Goal: Check status: Check status

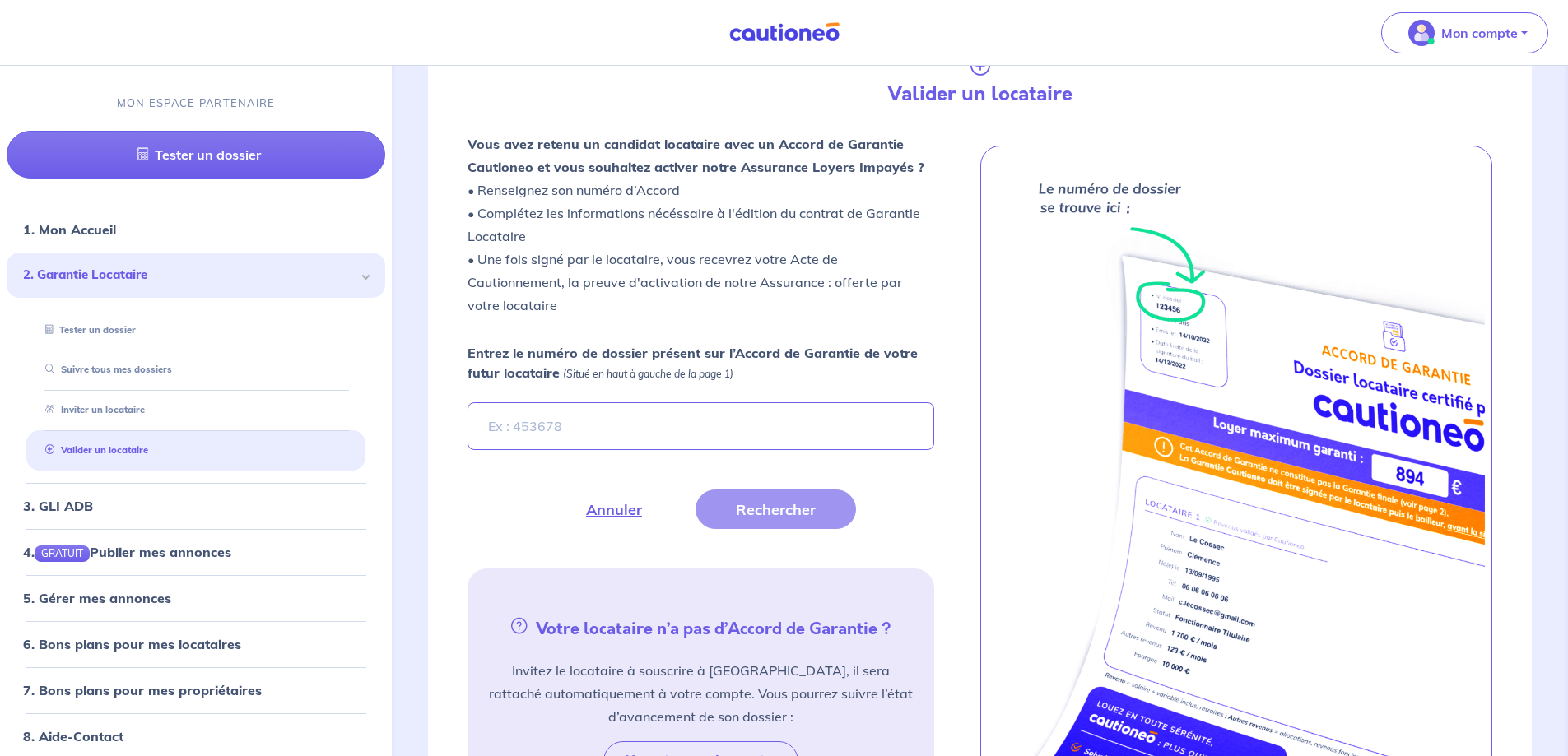
click at [625, 431] on input "Entrez le numéro de dossier présent sur l’Accord de Garantie de votre futur loc…" at bounding box center [700, 426] width 466 height 48
click at [171, 371] on link "Suivre tous mes dossiers" at bounding box center [104, 369] width 132 height 11
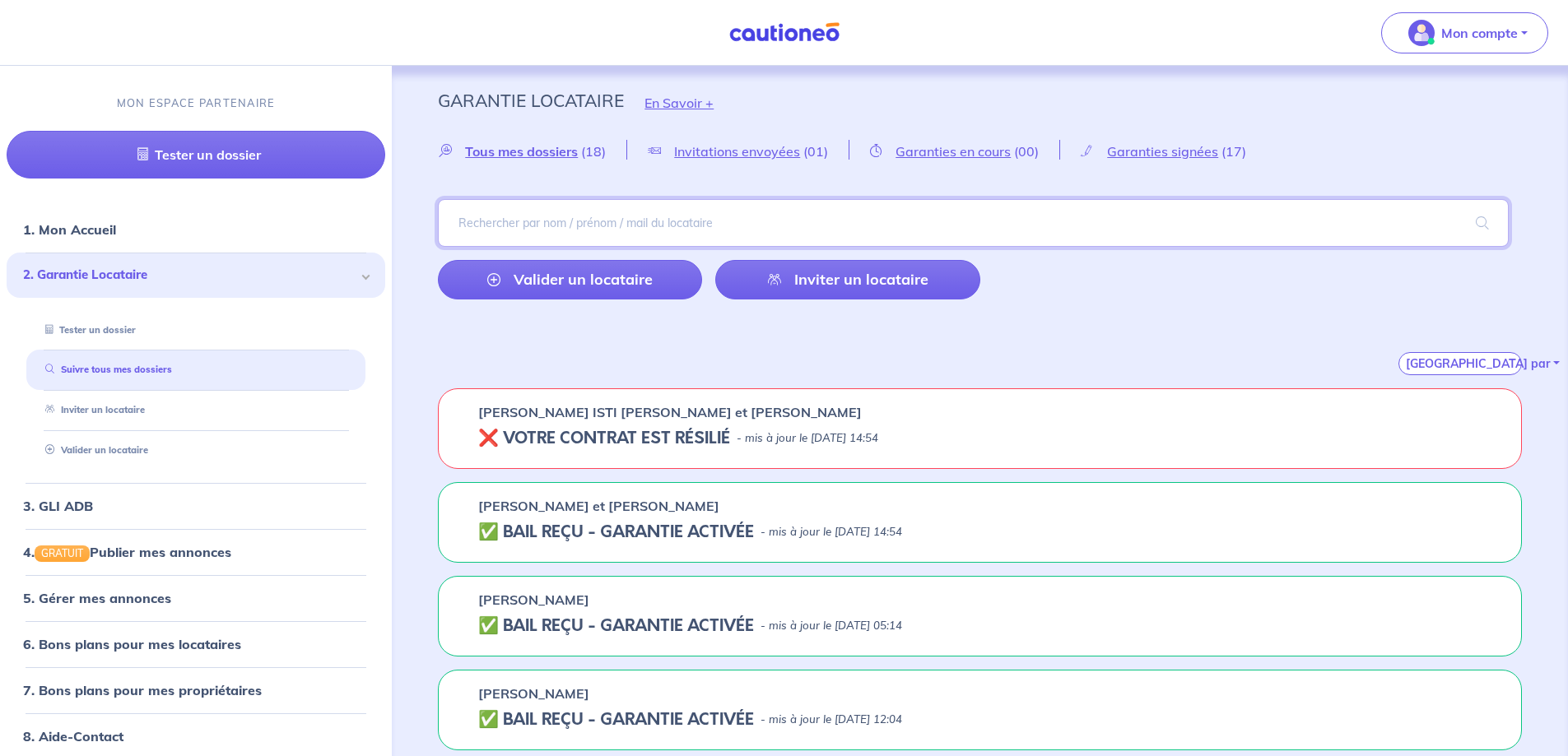
click at [631, 230] on input "search" at bounding box center [973, 223] width 1071 height 48
type input "regis"
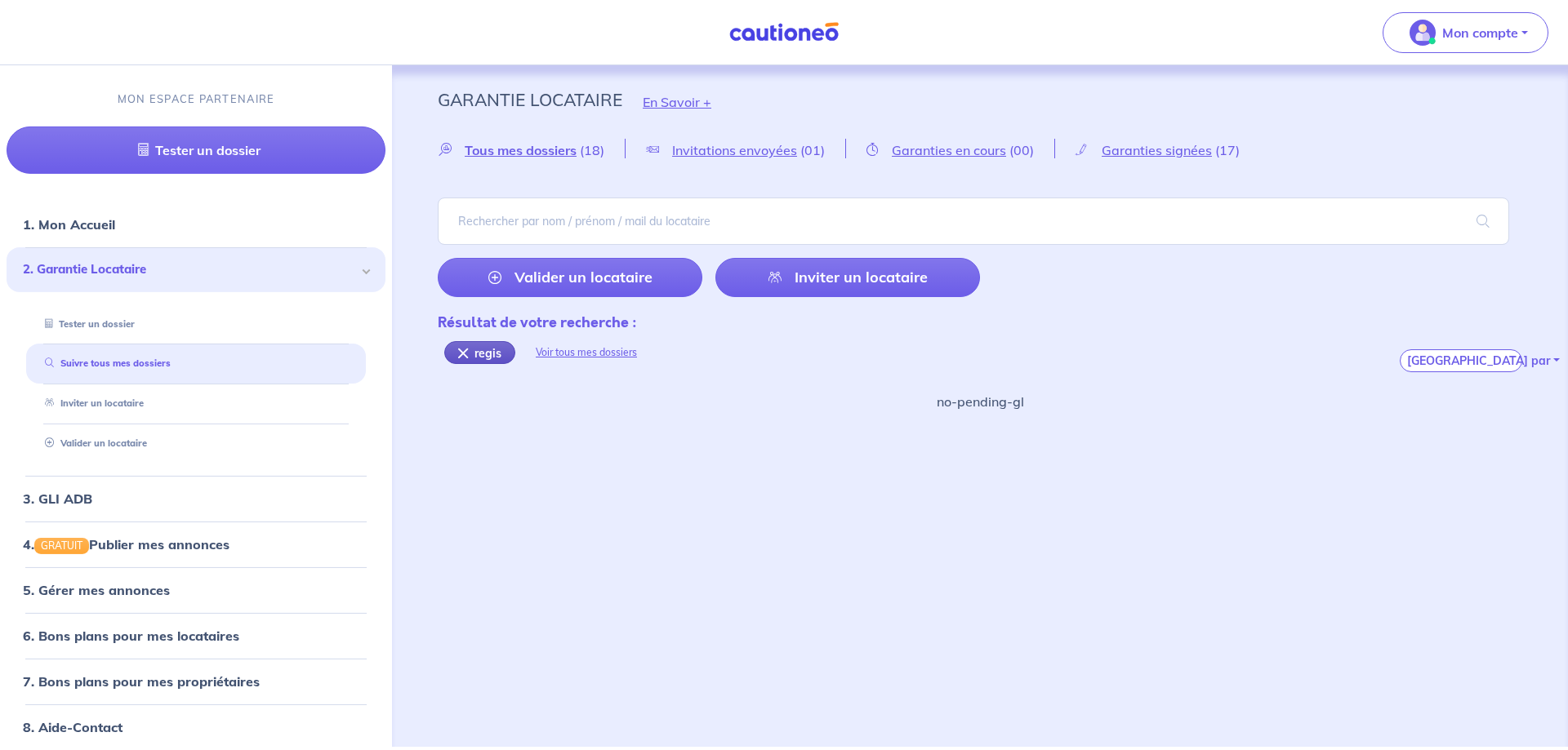
drag, startPoint x: 457, startPoint y: 354, endPoint x: 491, endPoint y: 289, distance: 73.4
click at [457, 351] on div "regis" at bounding box center [479, 353] width 71 height 23
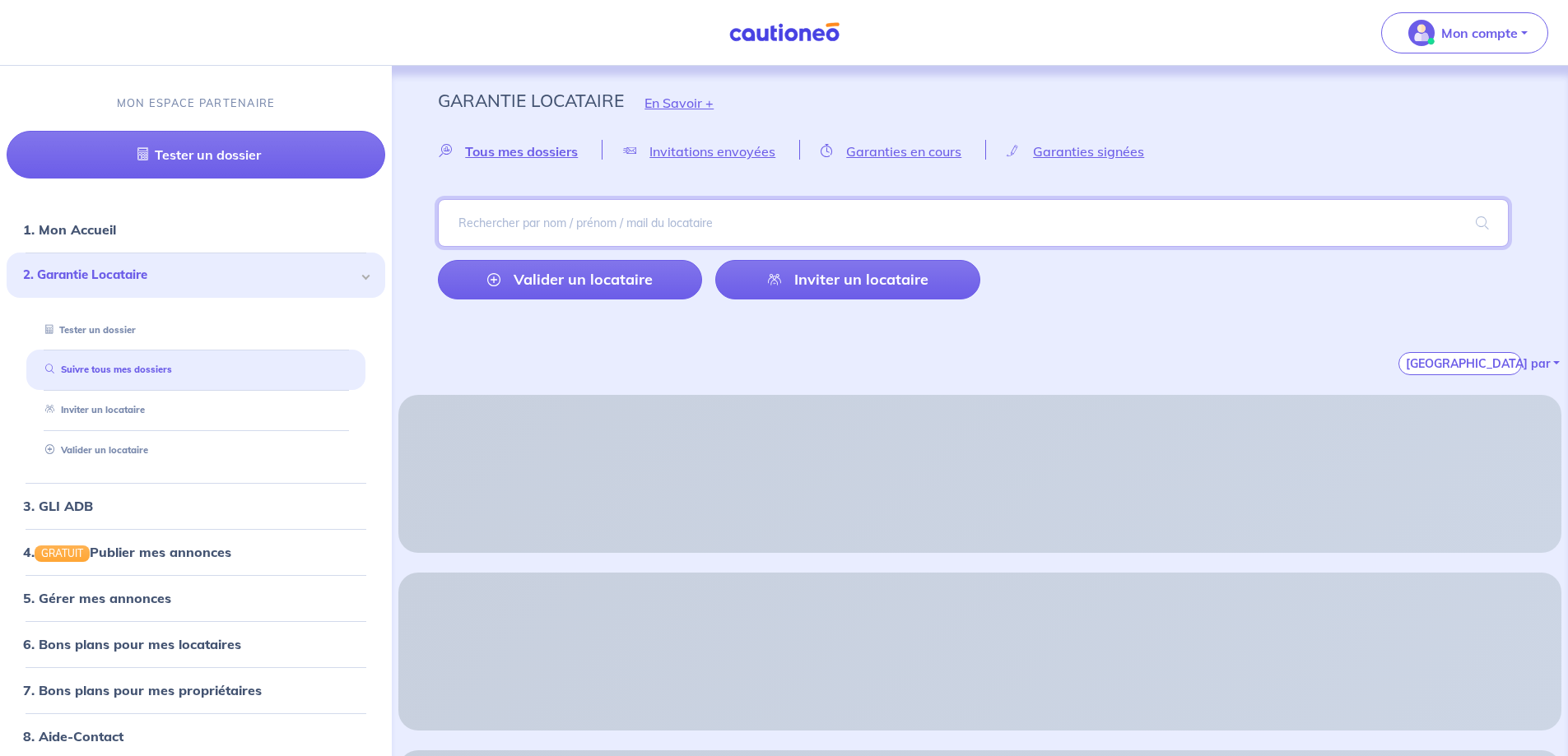
click at [516, 219] on input "search" at bounding box center [973, 223] width 1071 height 48
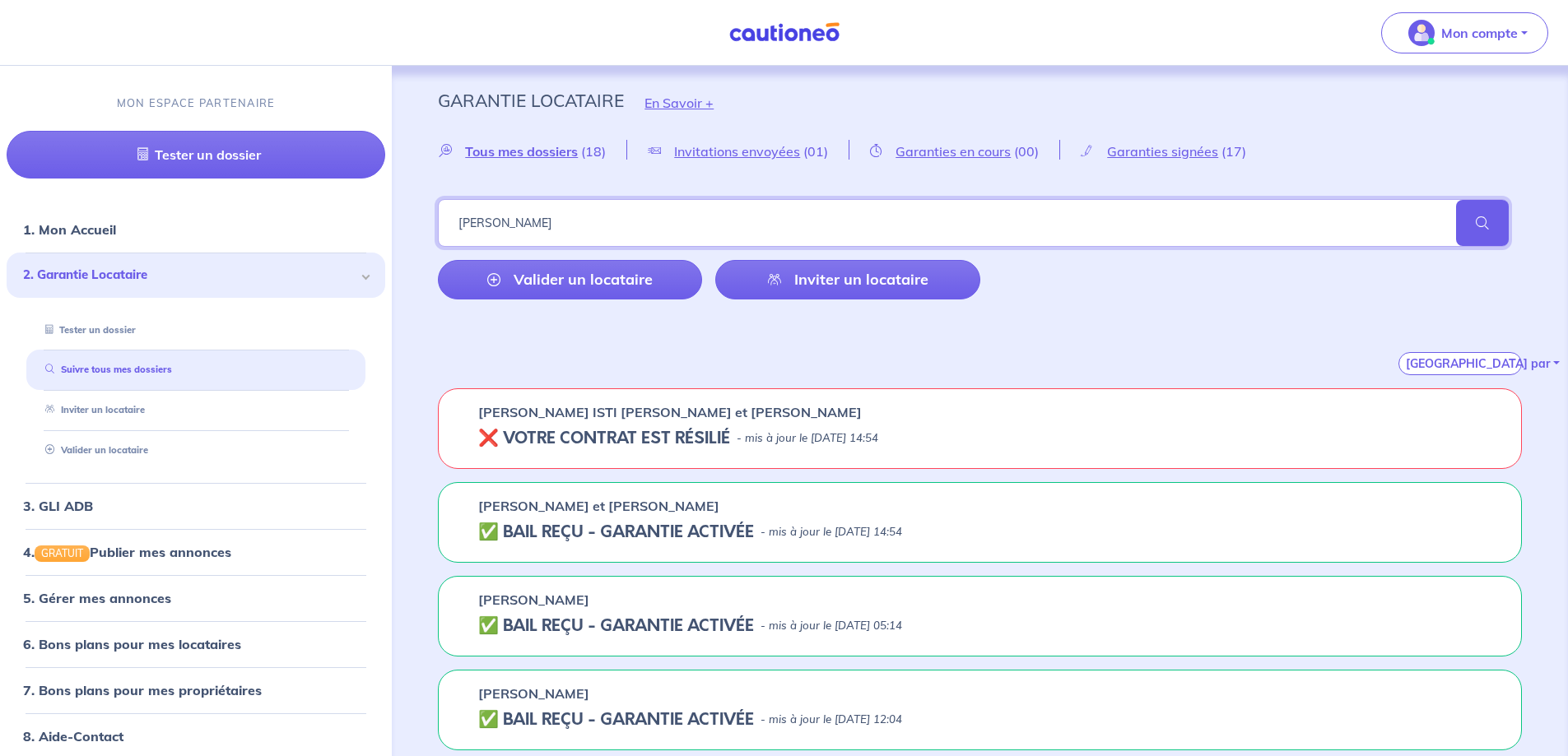
type input "[PERSON_NAME]"
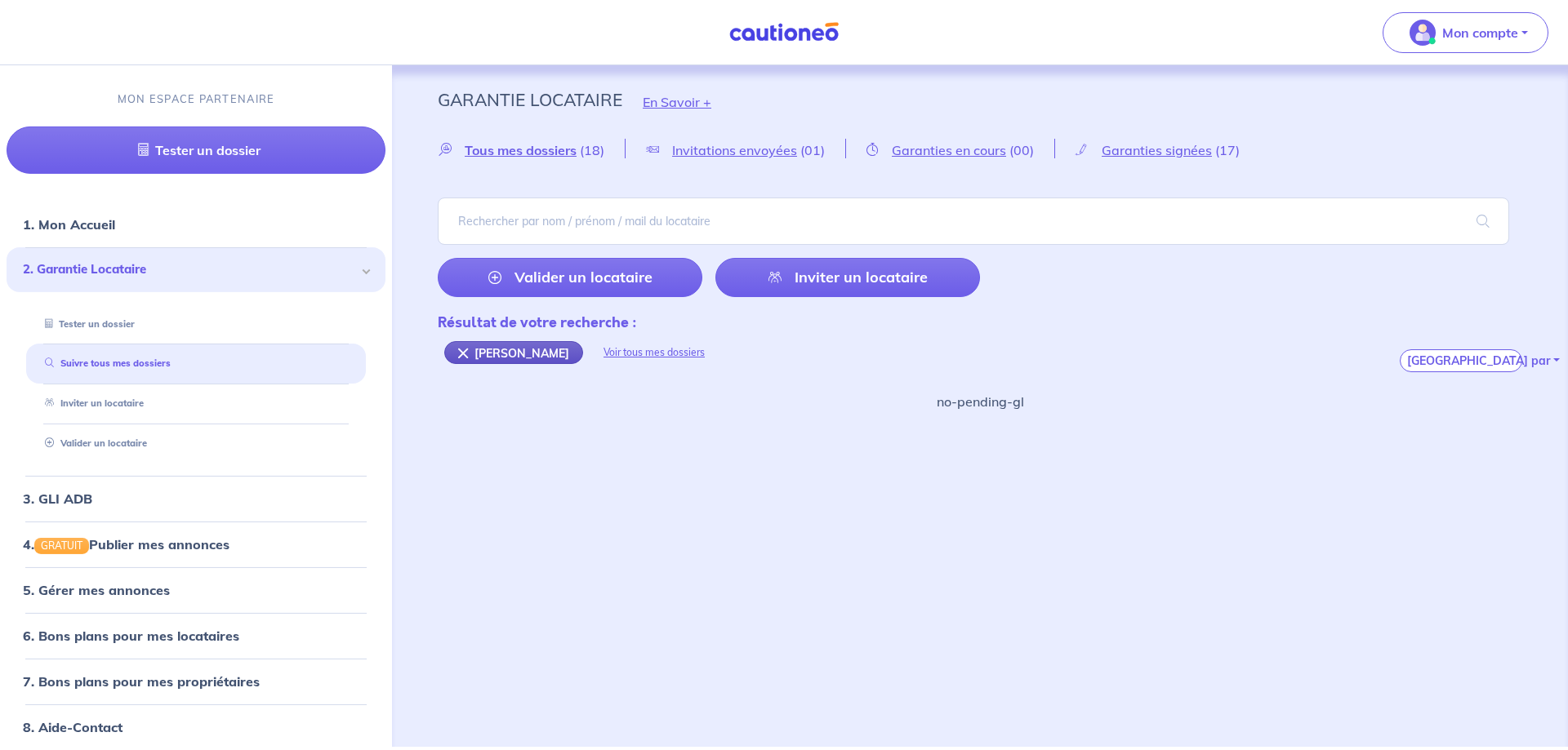
click at [465, 348] on div "[PERSON_NAME]" at bounding box center [513, 353] width 139 height 23
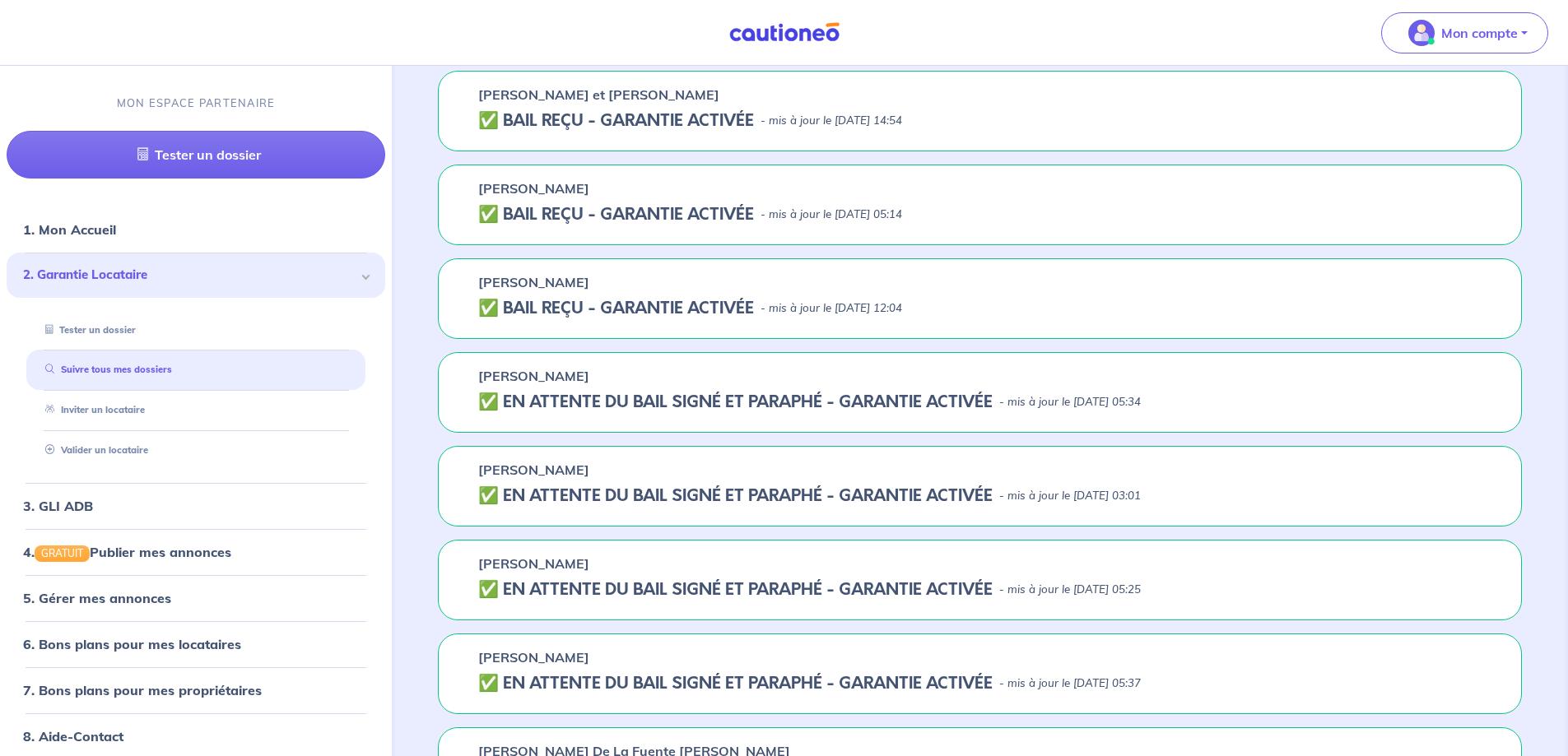
scroll to position [164, 0]
